Goal: Task Accomplishment & Management: Manage account settings

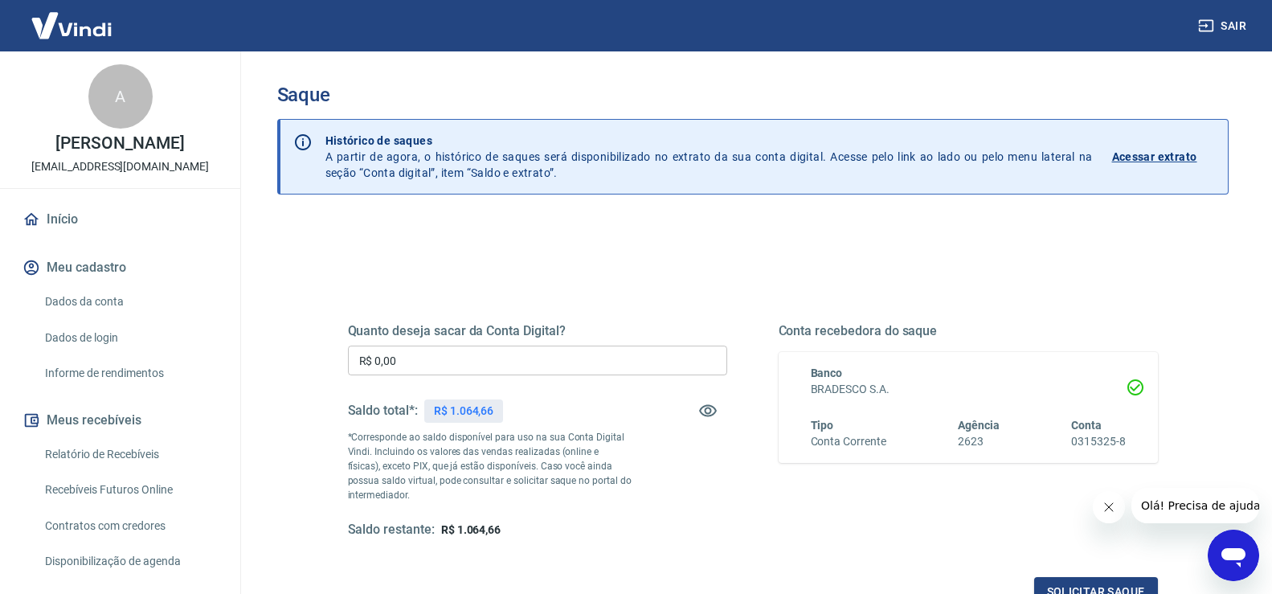
click at [410, 354] on input "R$ 0,00" at bounding box center [537, 361] width 379 height 30
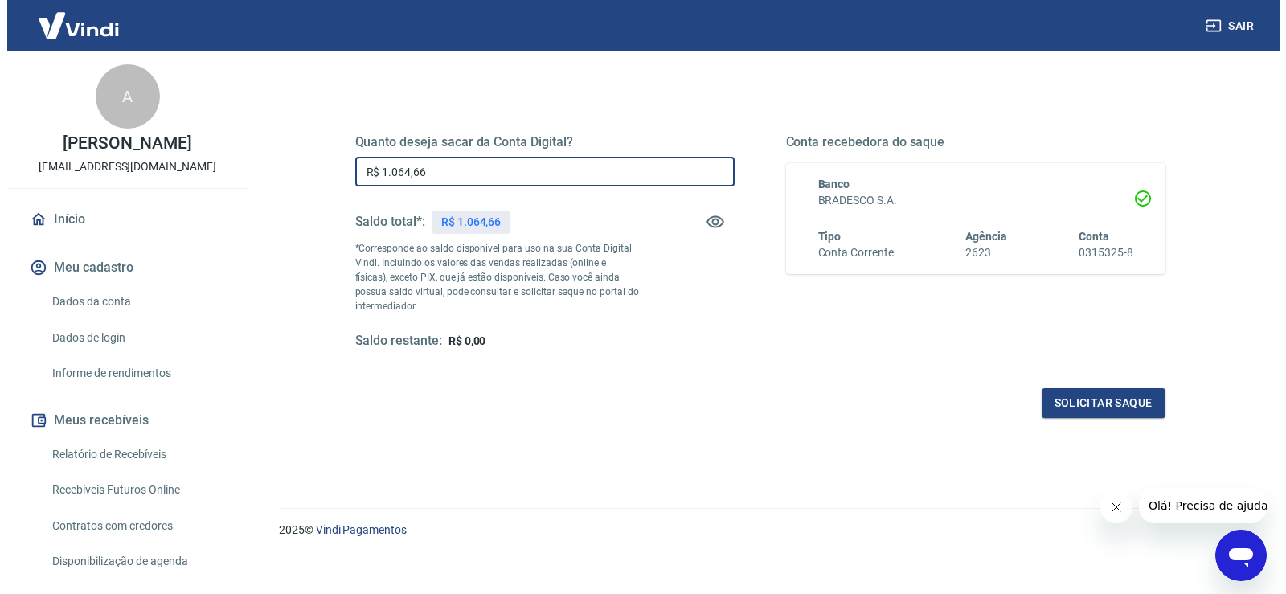
scroll to position [201, 0]
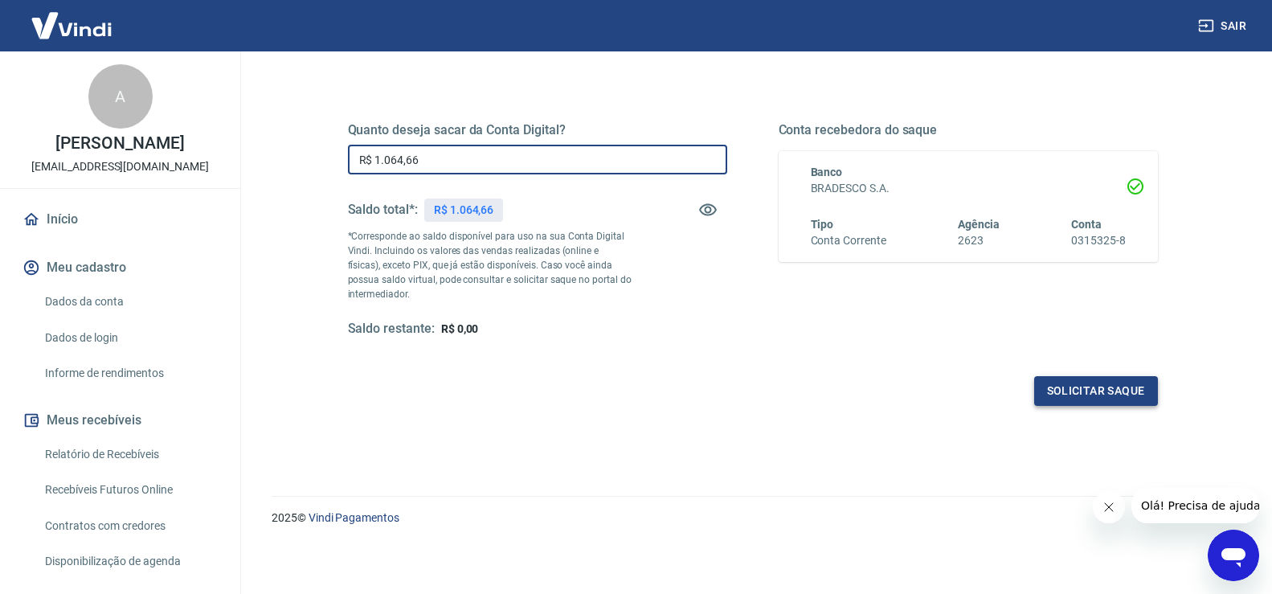
type input "R$ 1.064,66"
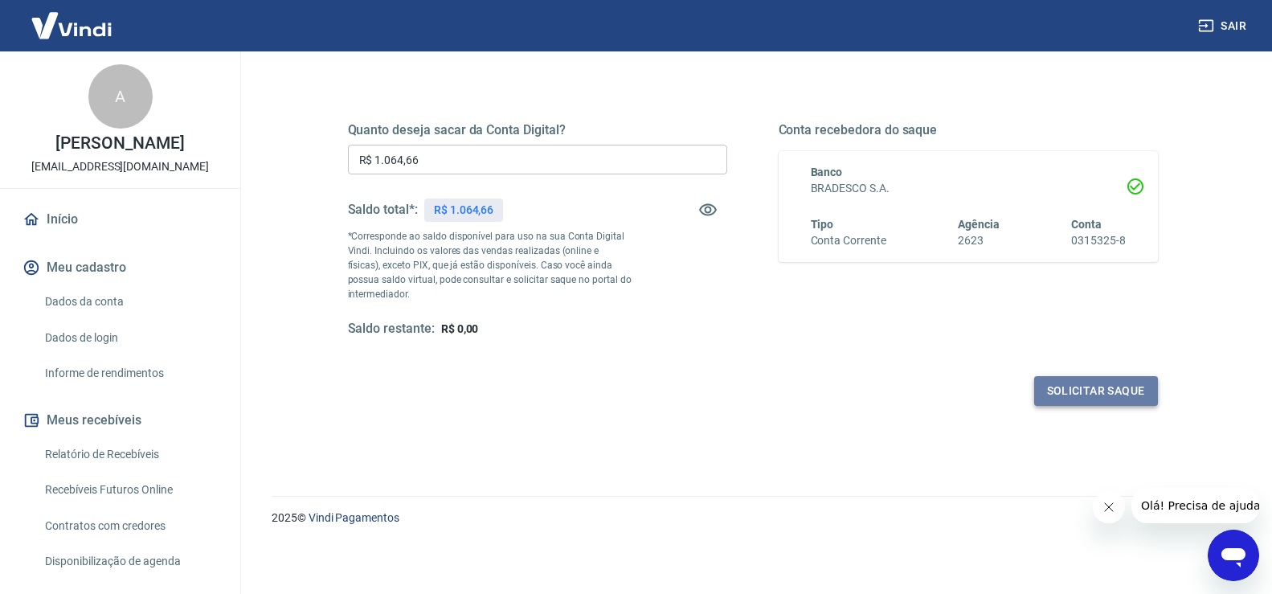
click at [1084, 387] on button "Solicitar saque" at bounding box center [1096, 391] width 124 height 30
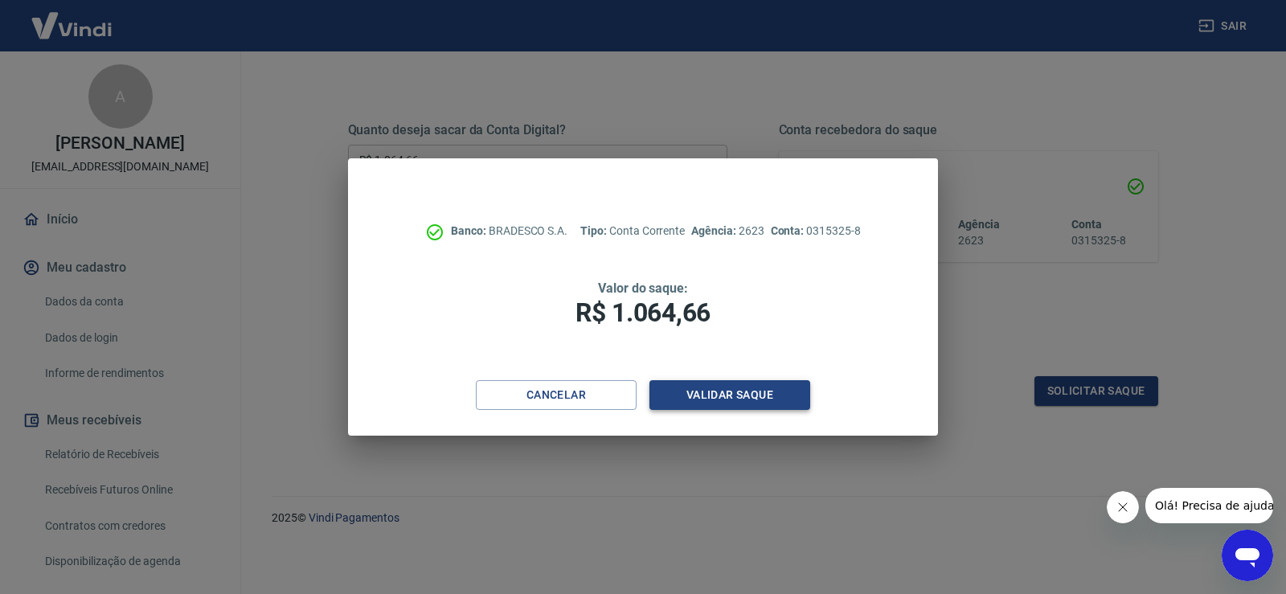
click at [728, 389] on button "Validar saque" at bounding box center [729, 395] width 161 height 30
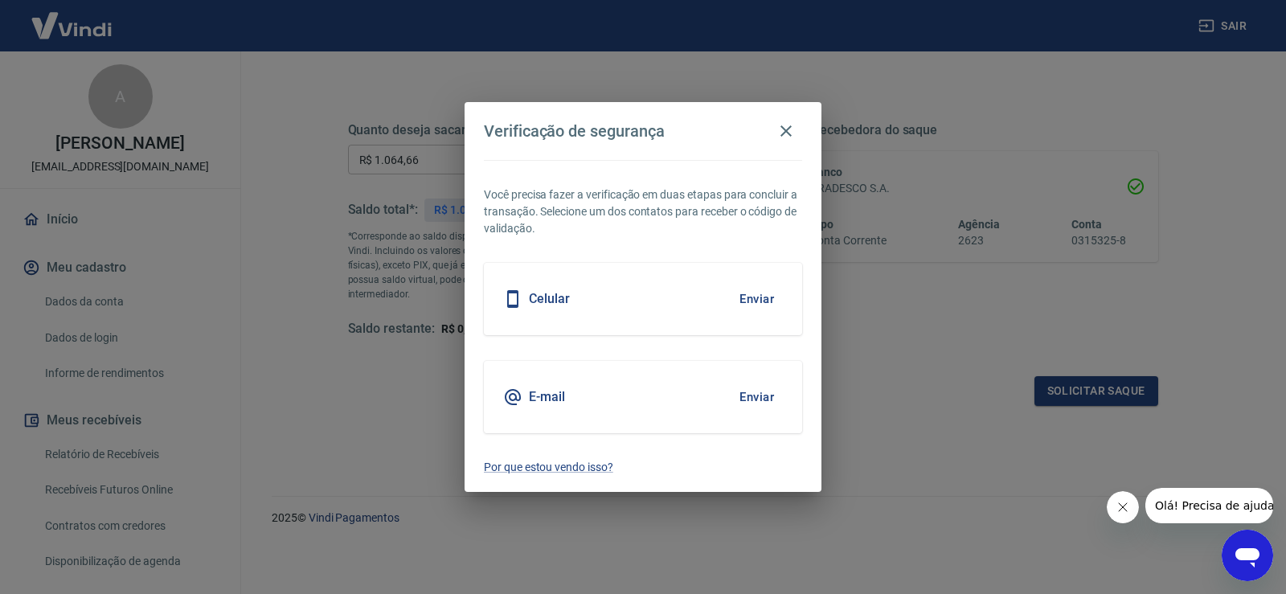
click at [744, 301] on button "Enviar" at bounding box center [757, 299] width 52 height 34
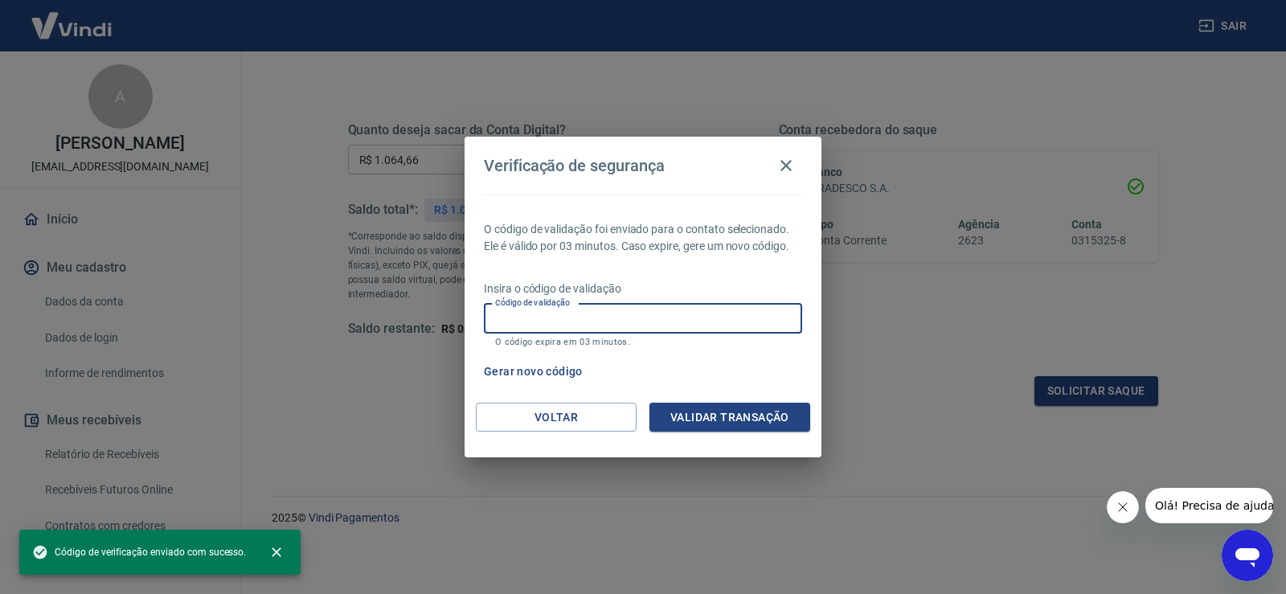
click at [568, 315] on input "Código de validação" at bounding box center [643, 319] width 318 height 30
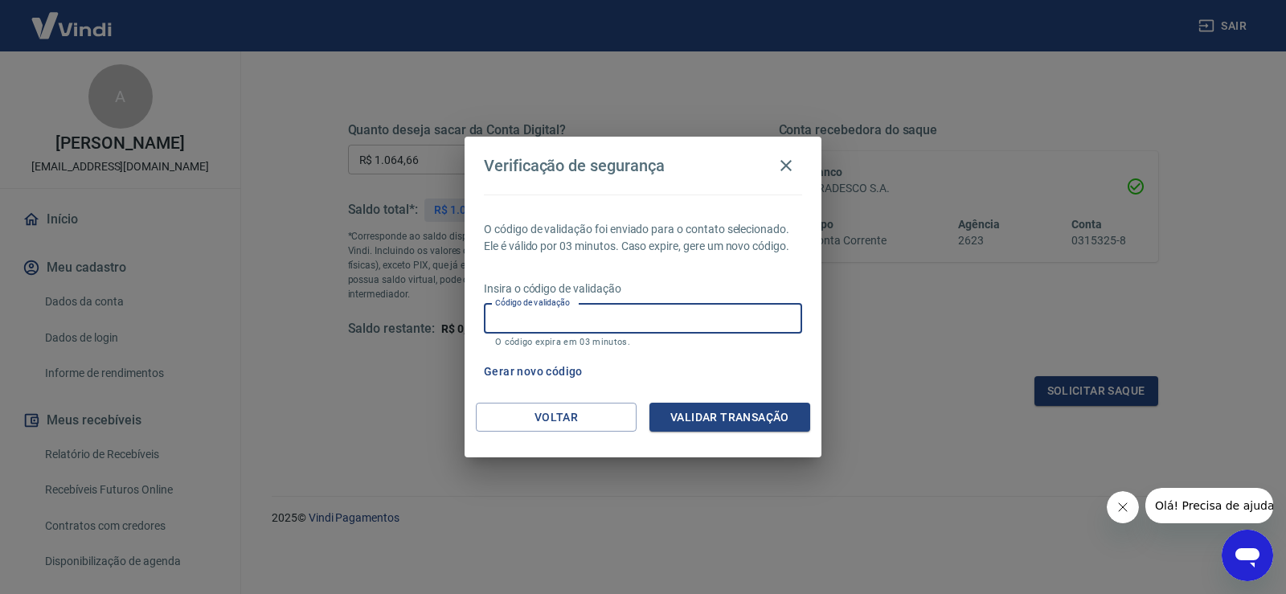
click at [634, 329] on input "Código de validação" at bounding box center [643, 319] width 318 height 30
click at [507, 320] on input "166410" at bounding box center [643, 319] width 318 height 30
click at [745, 424] on button "Validar transação" at bounding box center [729, 418] width 161 height 30
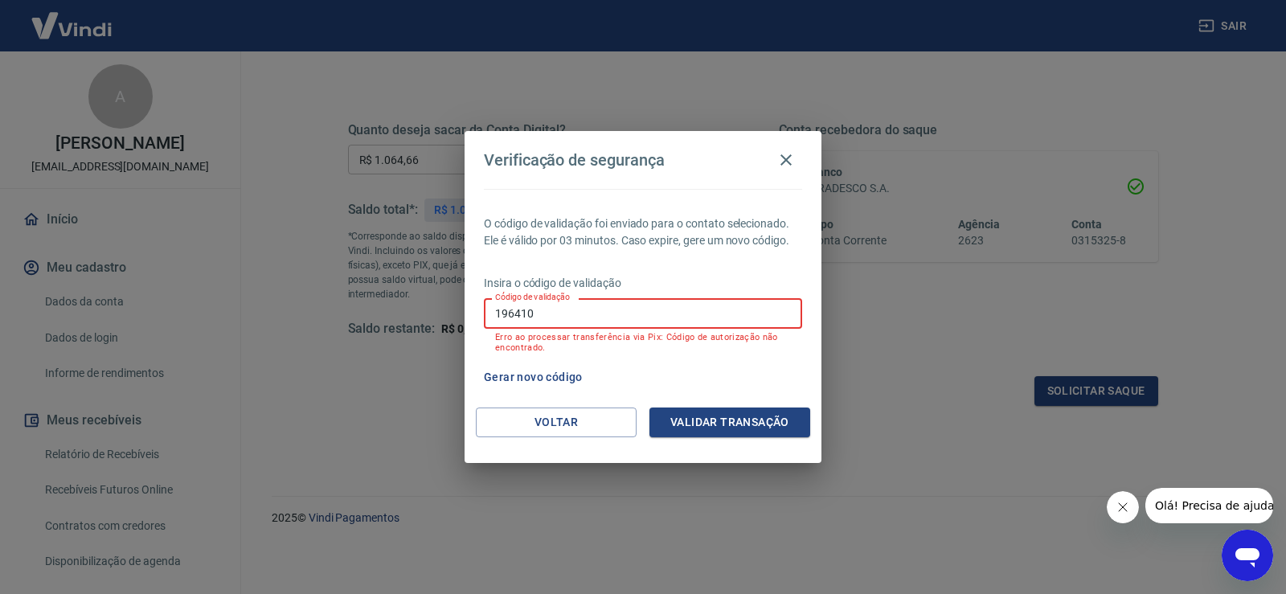
drag, startPoint x: 612, startPoint y: 320, endPoint x: 410, endPoint y: 348, distance: 203.7
click at [410, 348] on div "Verificação de segurança O código de validação foi enviado para o contato selec…" at bounding box center [643, 297] width 1286 height 594
type input "196410"
click at [758, 431] on button "Validar transação" at bounding box center [729, 423] width 161 height 30
click at [735, 425] on button "Validar transação" at bounding box center [729, 423] width 161 height 30
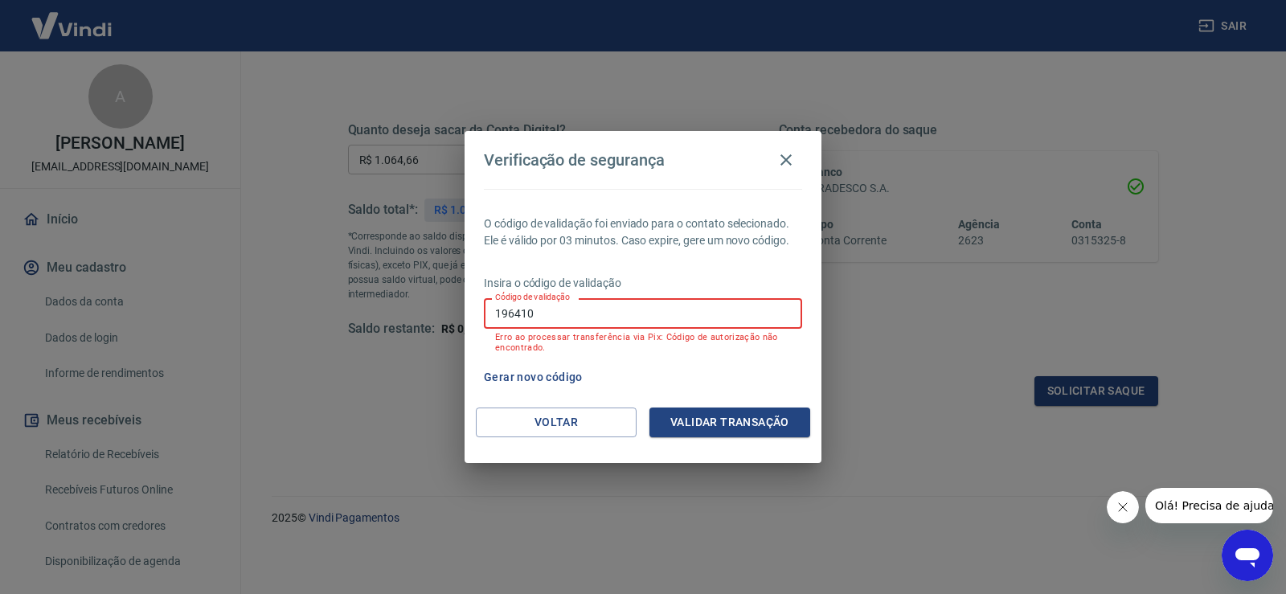
drag, startPoint x: 558, startPoint y: 313, endPoint x: 350, endPoint y: 305, distance: 208.3
click at [350, 305] on div "Verificação de segurança O código de validação foi enviado para o contato selec…" at bounding box center [643, 297] width 1286 height 594
click at [563, 428] on button "Voltar" at bounding box center [556, 423] width 161 height 30
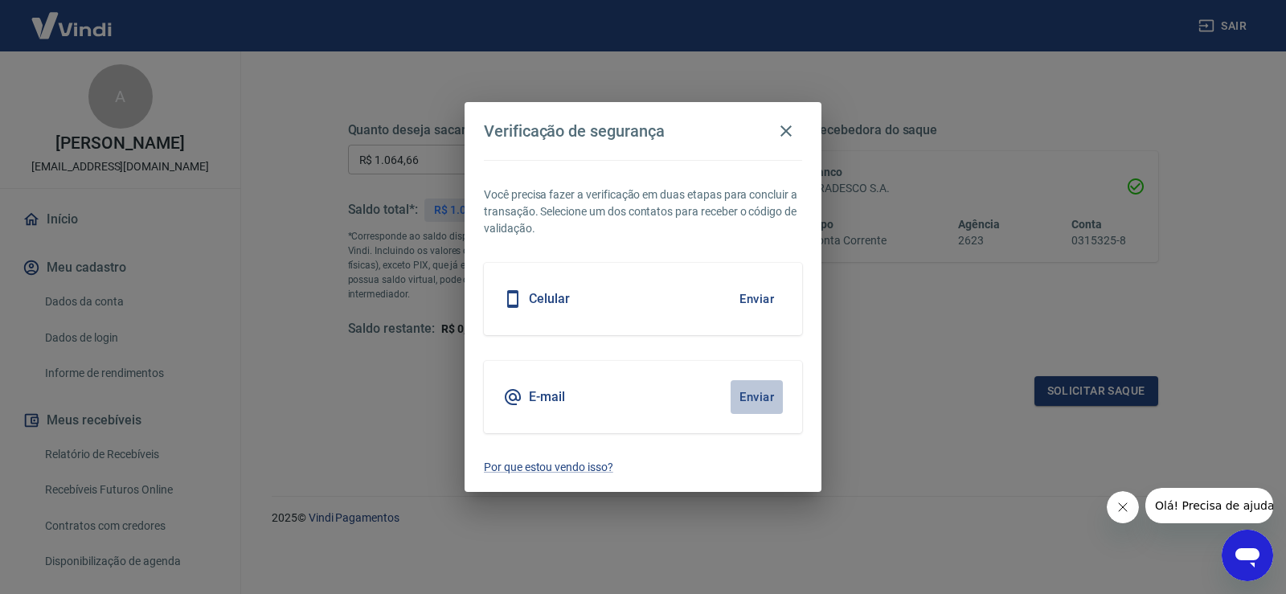
click at [742, 395] on button "Enviar" at bounding box center [757, 397] width 52 height 34
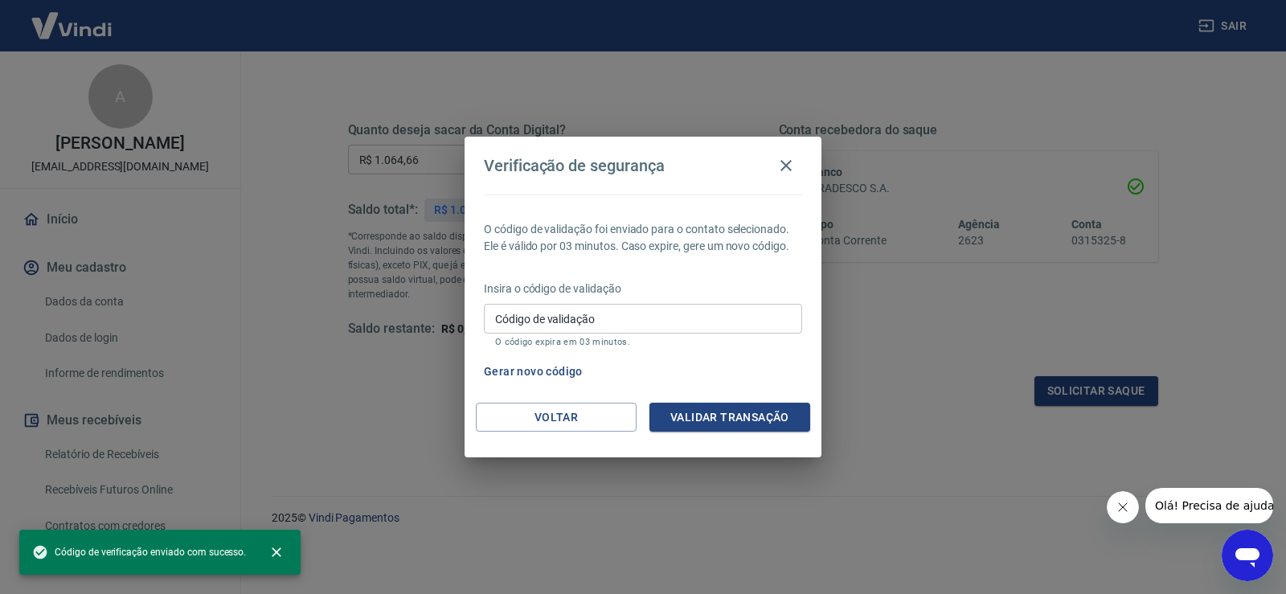
click at [673, 322] on input "Código de validação" at bounding box center [643, 319] width 318 height 30
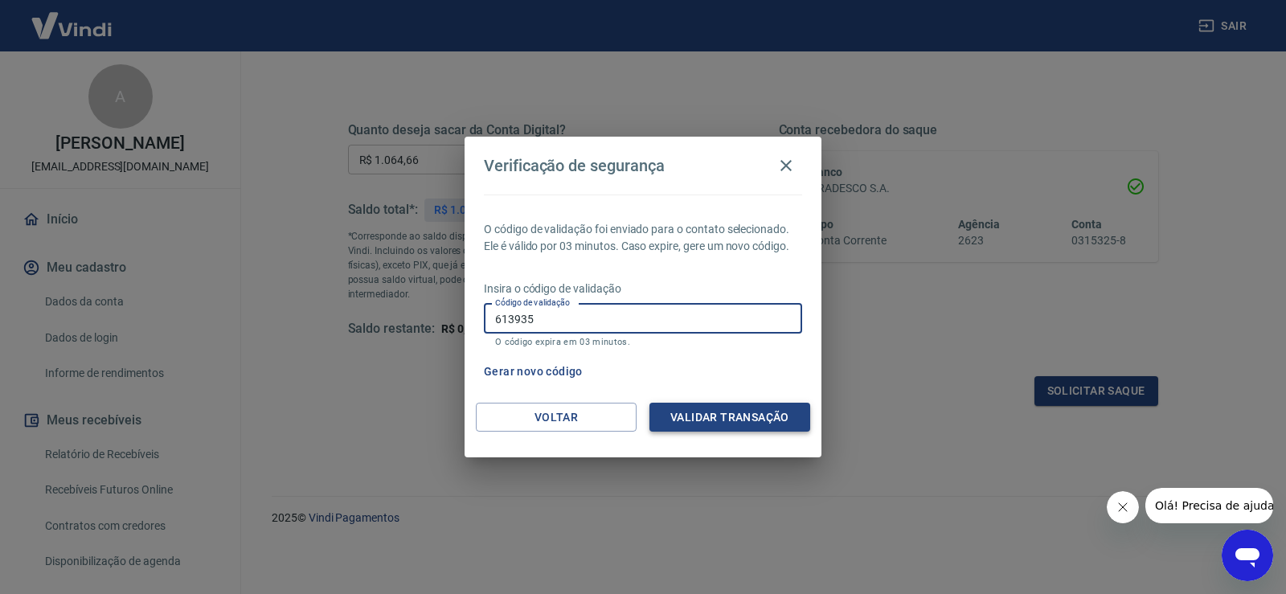
type input "613935"
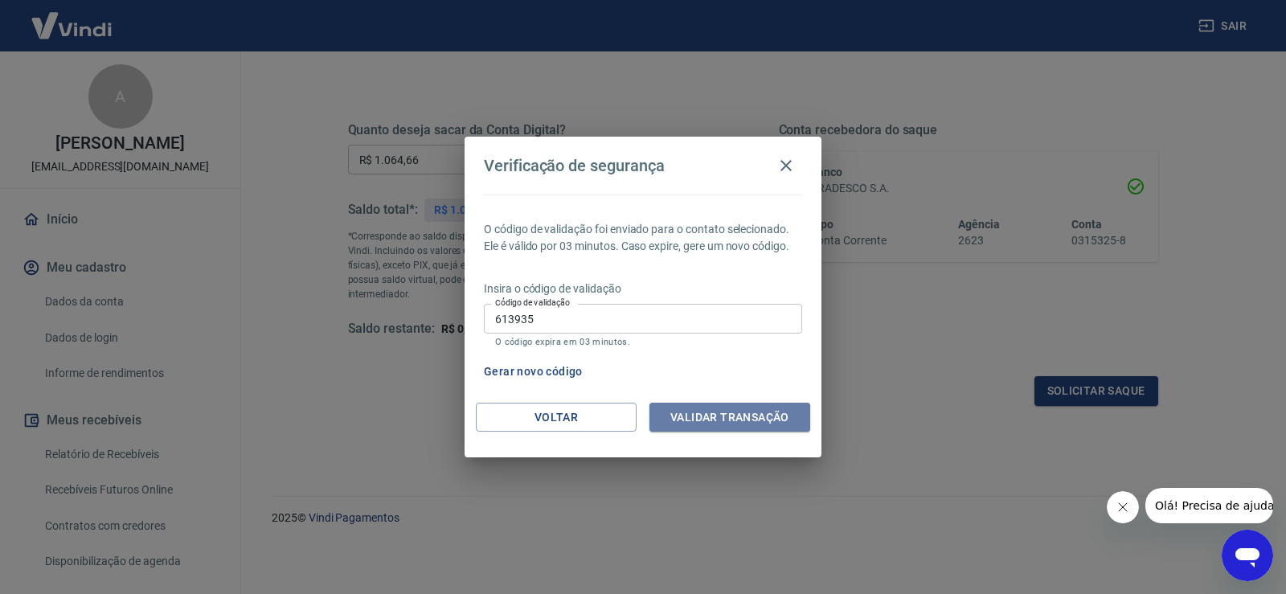
click at [719, 416] on button "Validar transação" at bounding box center [729, 418] width 161 height 30
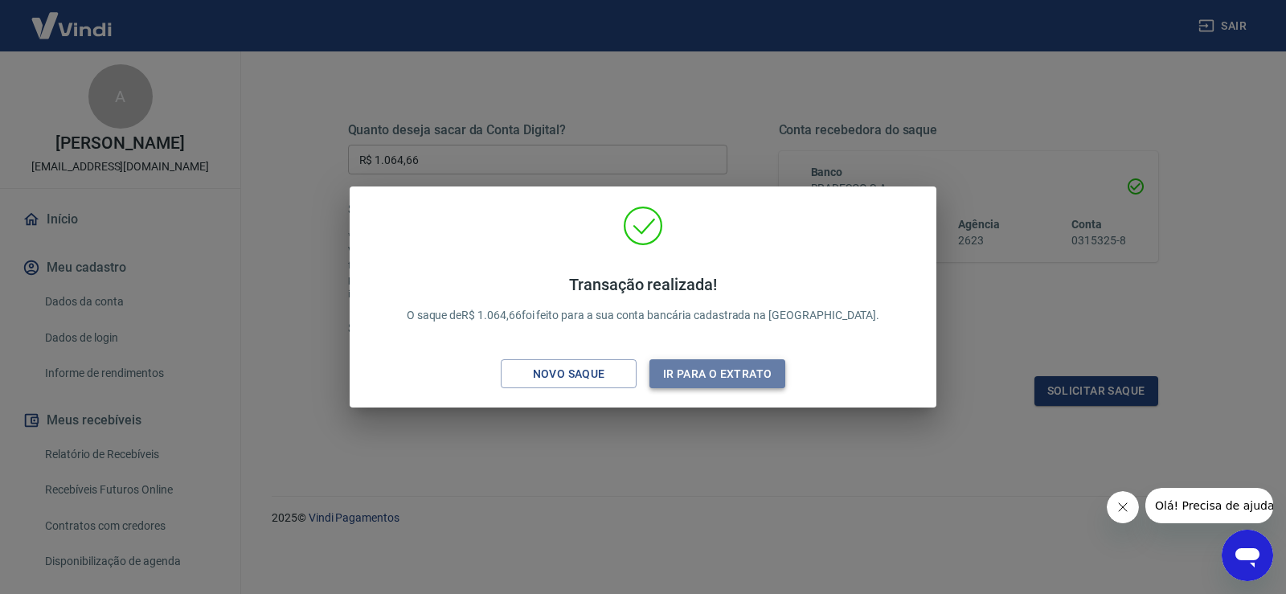
click at [761, 383] on button "Ir para o extrato" at bounding box center [717, 374] width 136 height 30
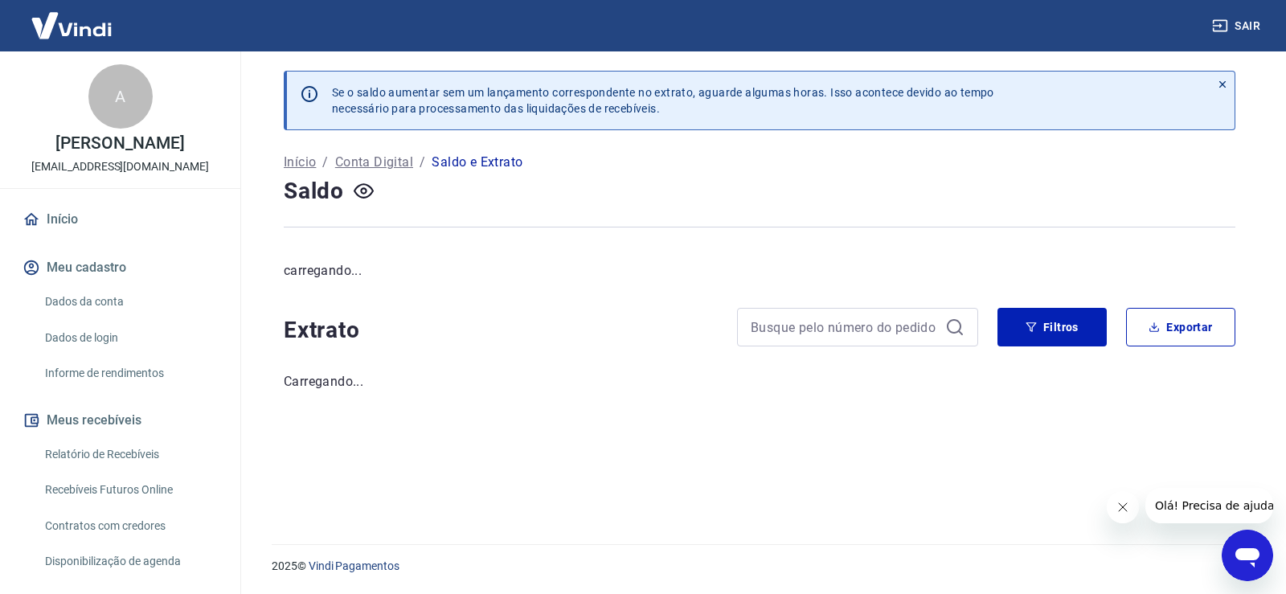
click at [73, 213] on link "Início" at bounding box center [120, 219] width 202 height 35
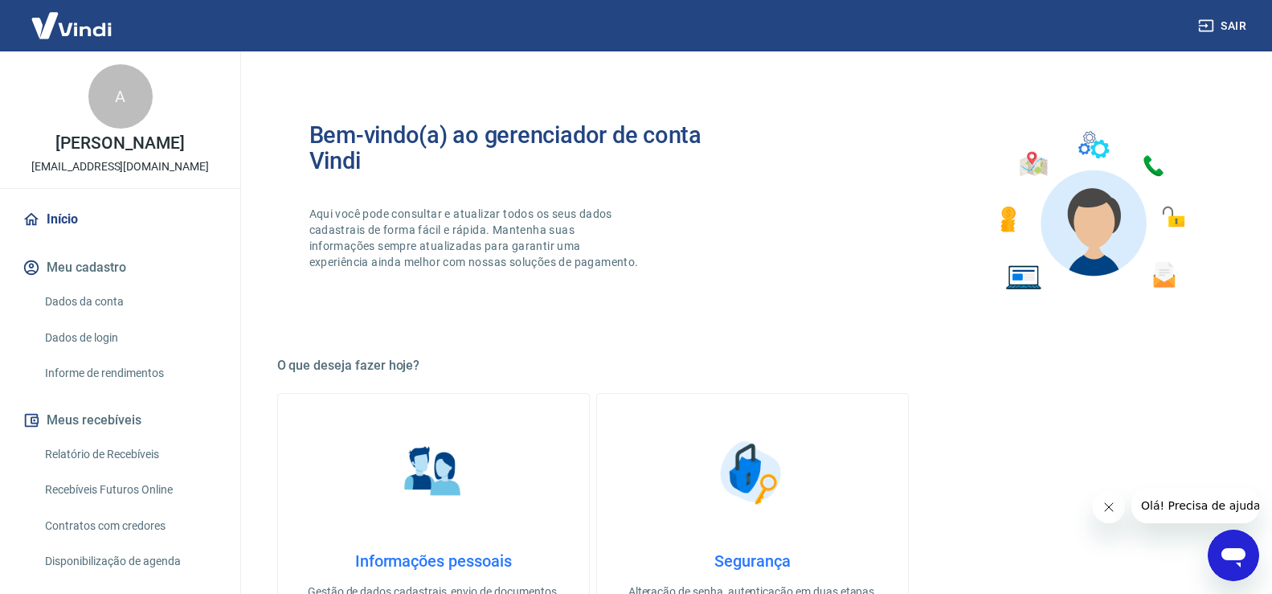
click at [72, 219] on link "Início" at bounding box center [120, 219] width 202 height 35
click at [135, 80] on div "A" at bounding box center [120, 96] width 64 height 64
click at [242, 8] on div "Sair" at bounding box center [636, 25] width 1272 height 51
click at [117, 27] on img at bounding box center [71, 25] width 104 height 49
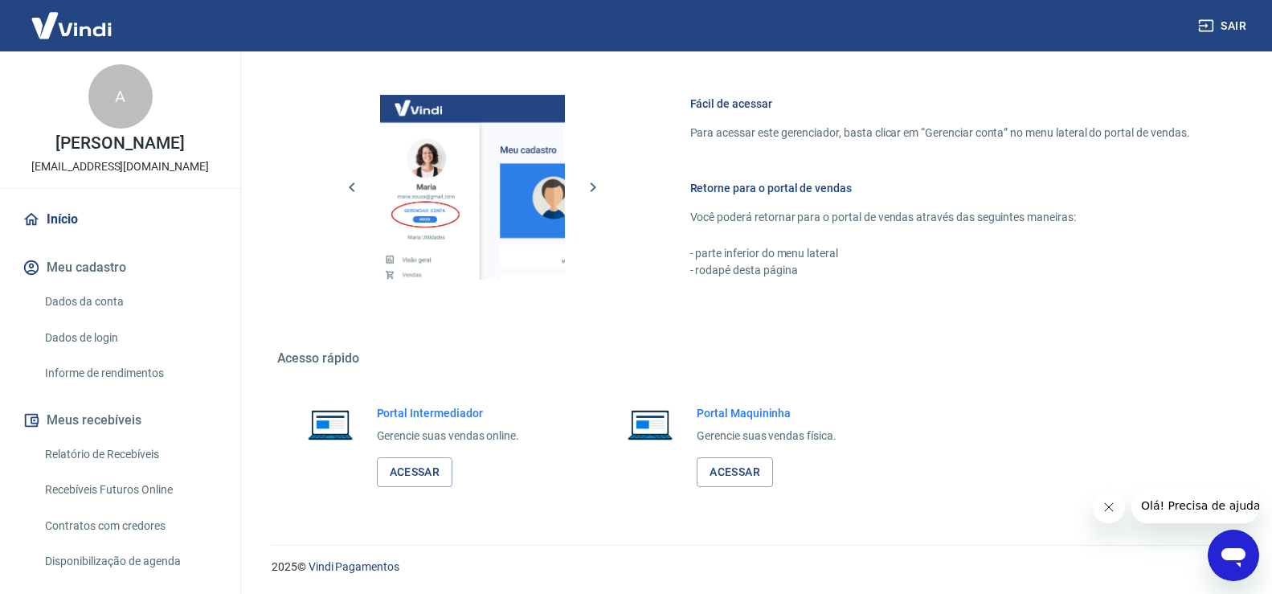
scroll to position [659, 0]
